Goal: Information Seeking & Learning: Learn about a topic

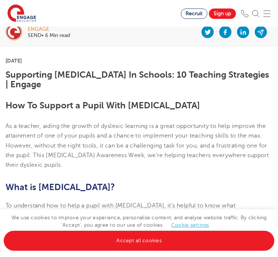
scroll to position [148, 0]
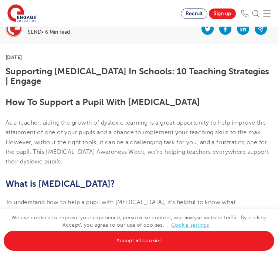
click at [19, 179] on b "What is [MEDICAL_DATA]?" at bounding box center [61, 184] width 110 height 10
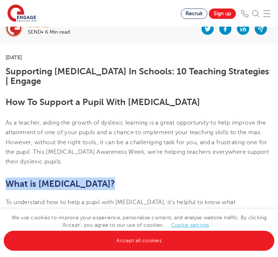
drag, startPoint x: 19, startPoint y: 166, endPoint x: 83, endPoint y: 164, distance: 64.5
click at [83, 178] on h2 "What is [MEDICAL_DATA]?" at bounding box center [139, 184] width 267 height 13
drag, startPoint x: 83, startPoint y: 164, endPoint x: 14, endPoint y: 162, distance: 69.3
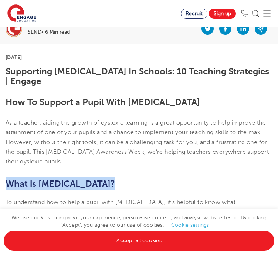
drag, startPoint x: 14, startPoint y: 162, endPoint x: 79, endPoint y: 167, distance: 64.6
click at [79, 178] on h2 "What is [MEDICAL_DATA]?" at bounding box center [139, 184] width 267 height 13
drag, startPoint x: 79, startPoint y: 167, endPoint x: 17, endPoint y: 163, distance: 61.9
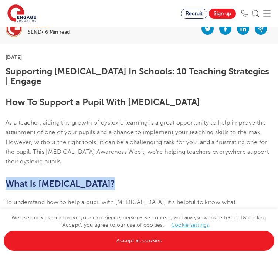
click at [17, 178] on h2 "What is [MEDICAL_DATA]?" at bounding box center [139, 184] width 267 height 13
drag, startPoint x: 17, startPoint y: 163, endPoint x: 80, endPoint y: 166, distance: 63.4
click at [80, 178] on h2 "What is [MEDICAL_DATA]?" at bounding box center [139, 184] width 267 height 13
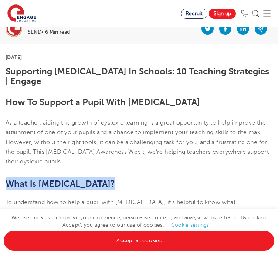
drag, startPoint x: 80, startPoint y: 166, endPoint x: 3, endPoint y: 163, distance: 76.7
drag, startPoint x: 3, startPoint y: 163, endPoint x: 76, endPoint y: 165, distance: 72.6
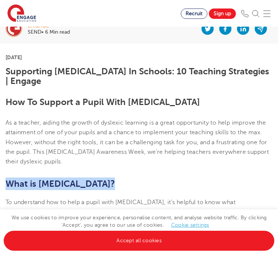
click at [76, 178] on h2 "What is [MEDICAL_DATA]?" at bounding box center [139, 184] width 267 height 13
drag, startPoint x: 76, startPoint y: 165, endPoint x: 16, endPoint y: 166, distance: 59.6
click at [16, 178] on h2 "What is [MEDICAL_DATA]?" at bounding box center [139, 184] width 267 height 13
click at [16, 179] on b "What is [MEDICAL_DATA]?" at bounding box center [61, 184] width 110 height 10
drag, startPoint x: 16, startPoint y: 166, endPoint x: 83, endPoint y: 170, distance: 66.8
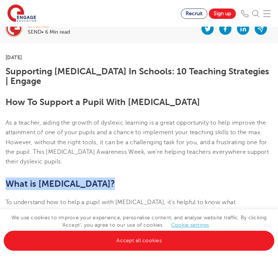
click at [83, 178] on h2 "What is [MEDICAL_DATA]?" at bounding box center [139, 184] width 267 height 13
drag, startPoint x: 83, startPoint y: 170, endPoint x: 20, endPoint y: 168, distance: 62.6
click at [20, 178] on h2 "What is [MEDICAL_DATA]?" at bounding box center [139, 184] width 267 height 13
click at [20, 179] on b "What is [MEDICAL_DATA]?" at bounding box center [61, 184] width 110 height 10
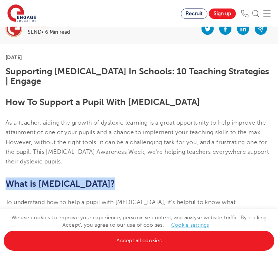
drag, startPoint x: 20, startPoint y: 168, endPoint x: 81, endPoint y: 168, distance: 60.7
click at [81, 178] on h2 "What is [MEDICAL_DATA]?" at bounding box center [139, 184] width 267 height 13
